Goal: Check status: Check status

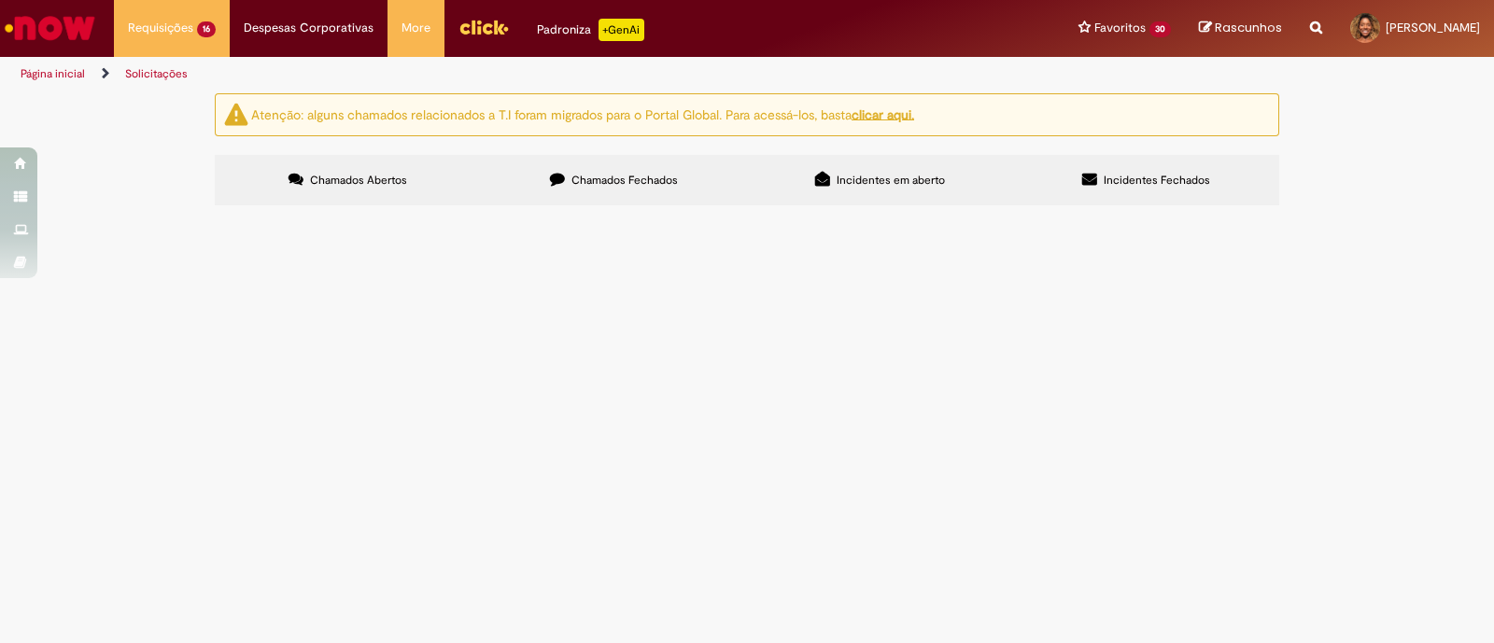
click at [672, 170] on label "Chamados Fechados" at bounding box center [614, 180] width 266 height 50
click at [0, 0] on span "Bom dia time, tudo bem? Estou precisando realizar um ajuste na estrutura de uma…" at bounding box center [0, 0] width 0 height 0
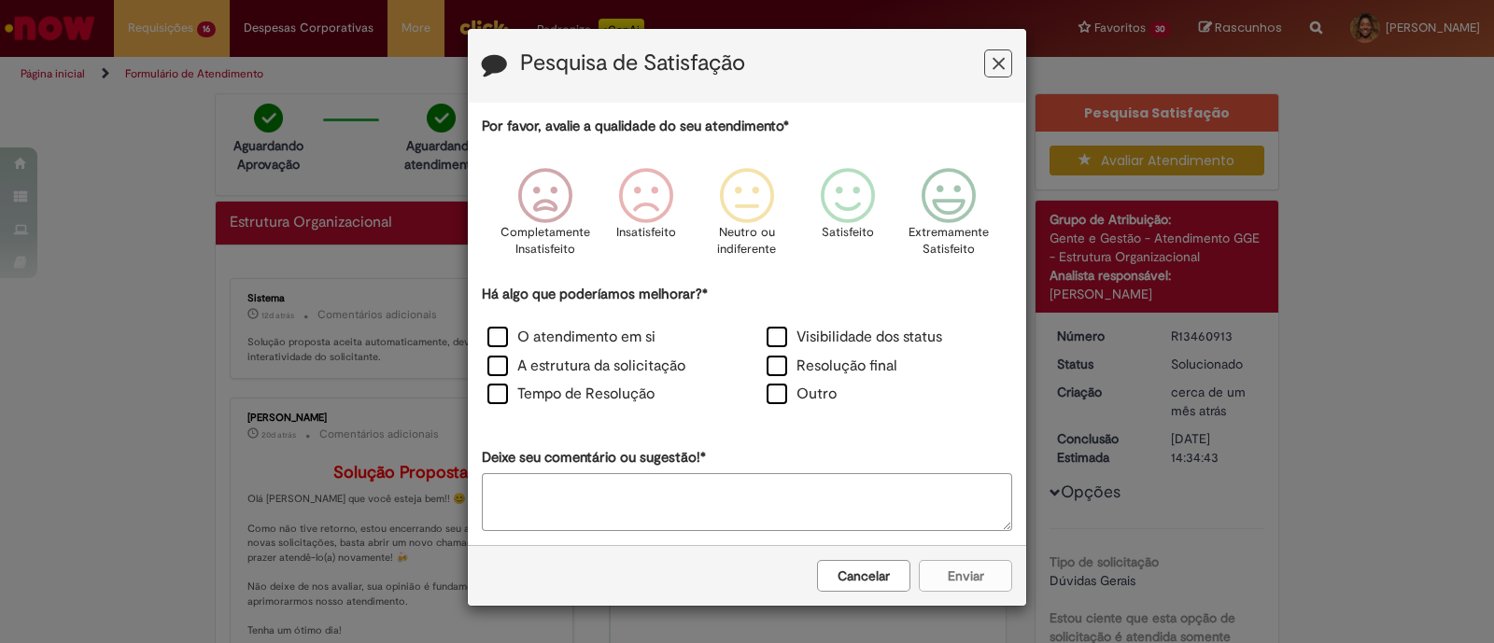
click at [996, 55] on icon "Feedback" at bounding box center [998, 64] width 12 height 20
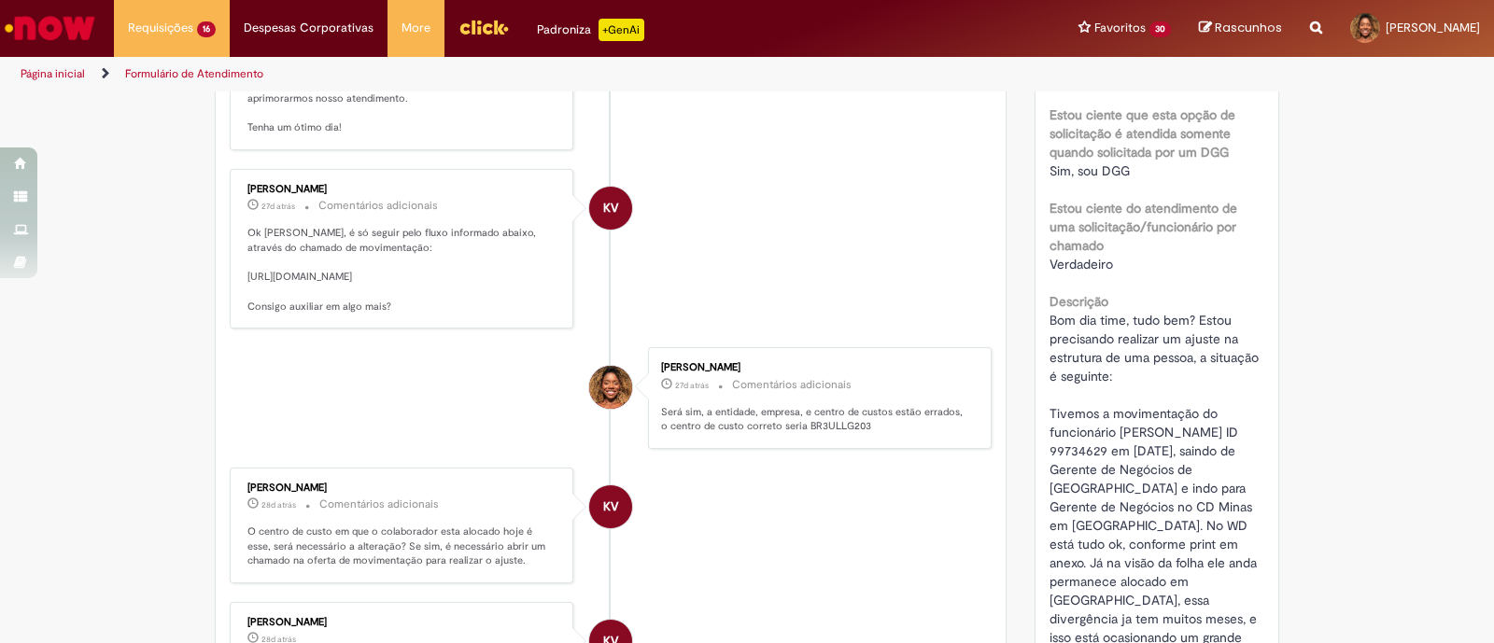
scroll to position [466, 0]
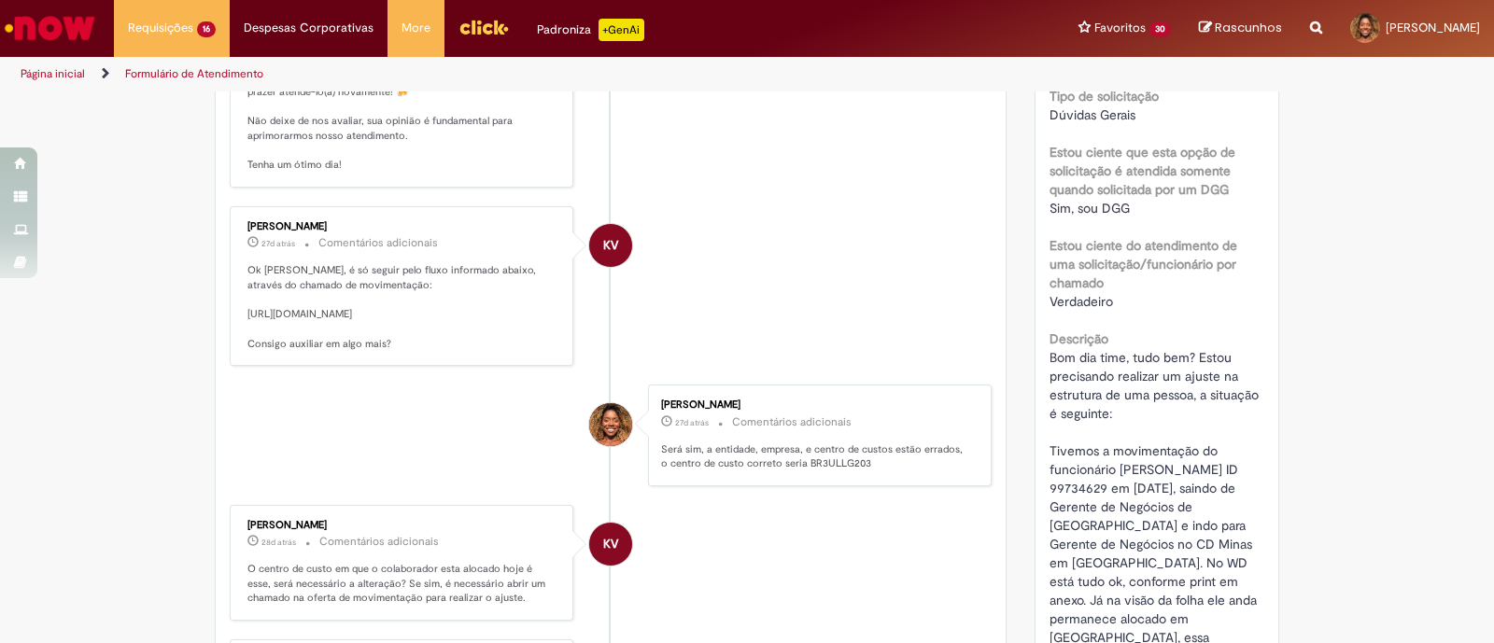
drag, startPoint x: 308, startPoint y: 385, endPoint x: 230, endPoint y: 352, distance: 84.9
click at [235, 352] on div "[PERSON_NAME] 27d atrás 27 dias atrás Comentários adicionais Ok [PERSON_NAME], …" at bounding box center [401, 286] width 332 height 148
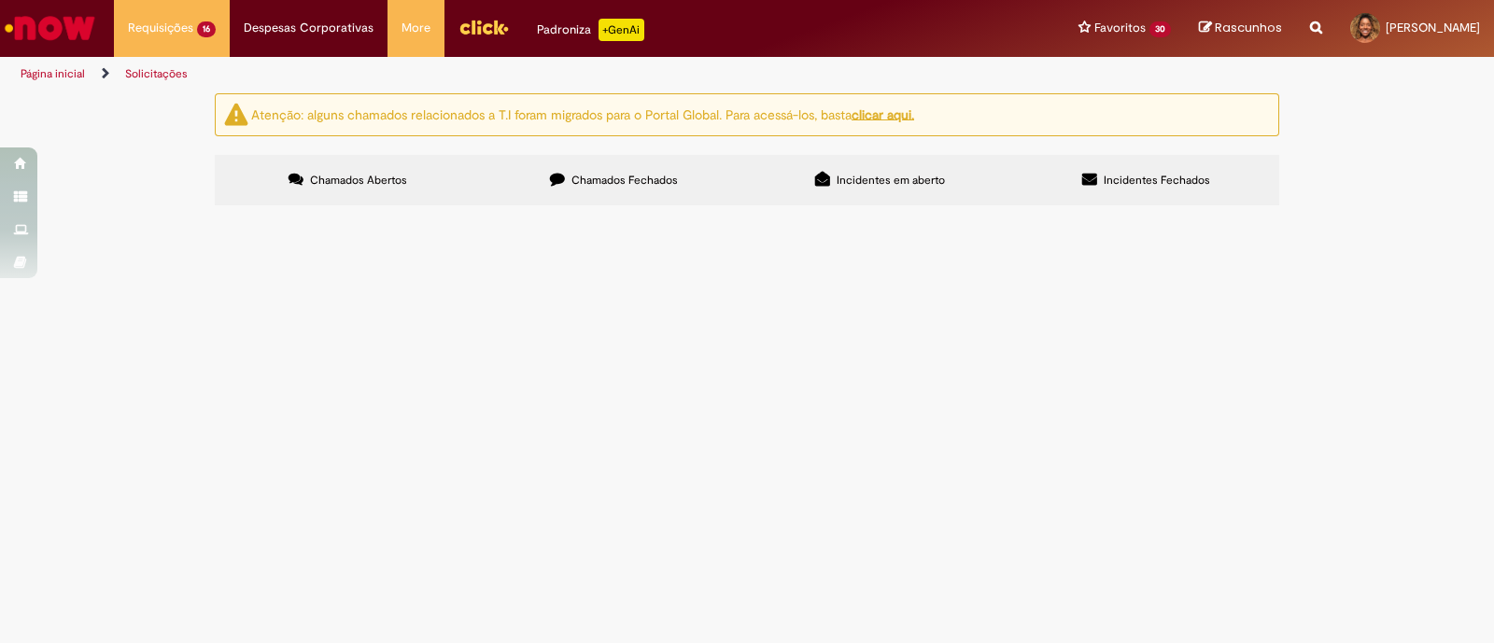
click at [586, 189] on label "Chamados Fechados" at bounding box center [614, 180] width 266 height 50
click at [0, 0] on span "Time boa tarde, tudo bem? Realizamos ajuste de estrutura dessas posições - R134…" at bounding box center [0, 0] width 0 height 0
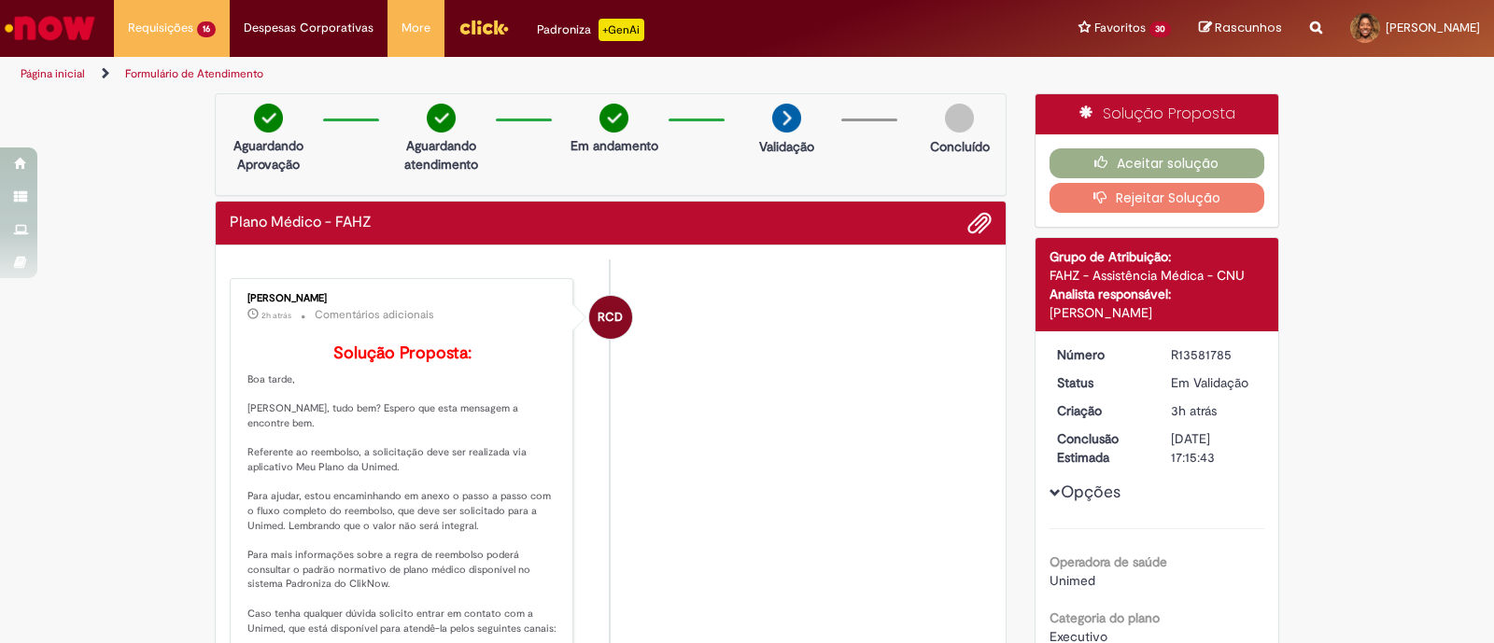
click at [1095, 202] on icon "button" at bounding box center [1104, 196] width 22 height 13
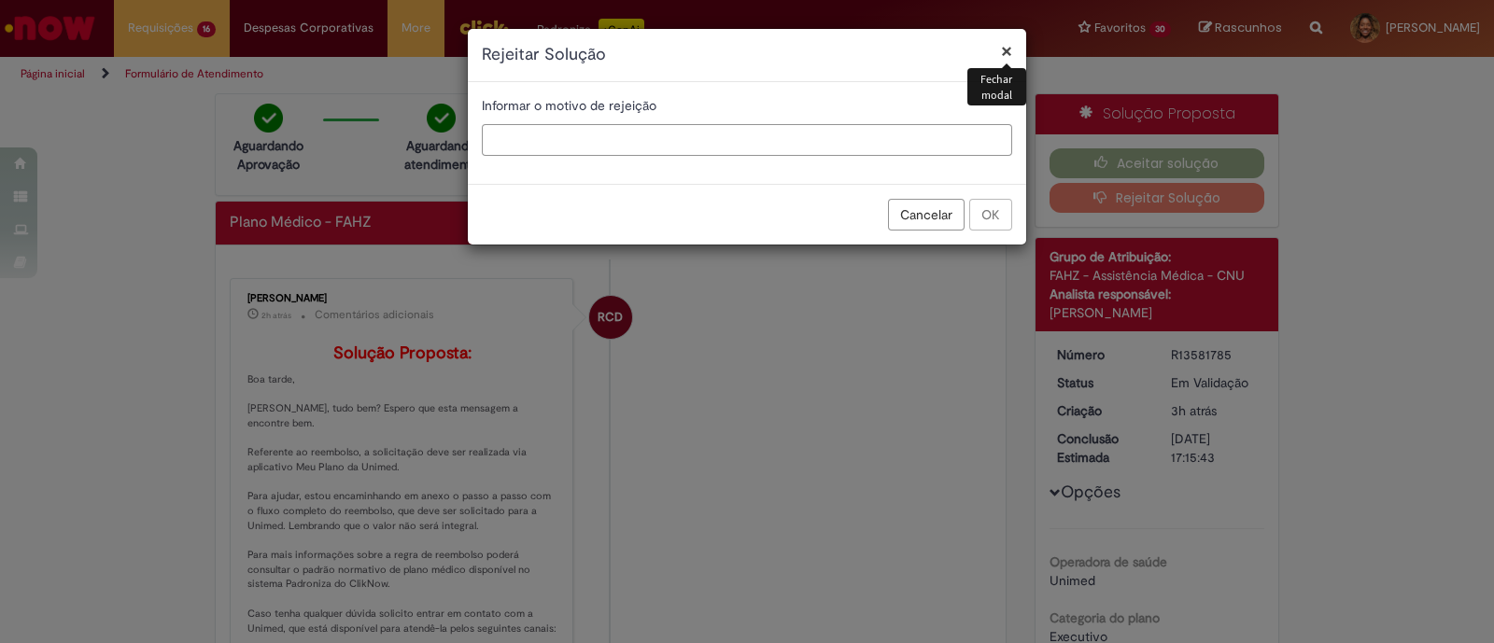
click at [635, 133] on input "text" at bounding box center [747, 140] width 530 height 32
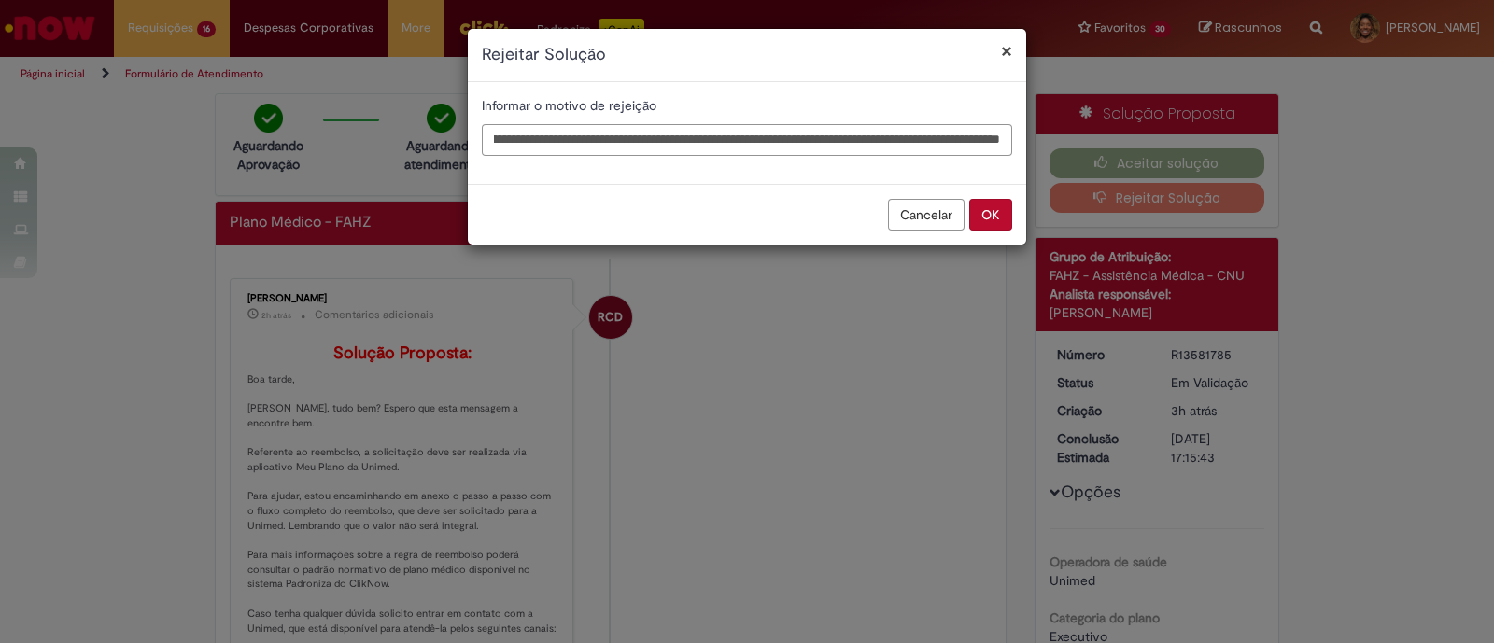
scroll to position [0, 333]
type input "**********"
click at [993, 212] on button "OK" at bounding box center [990, 215] width 43 height 32
